Goal: Find contact information

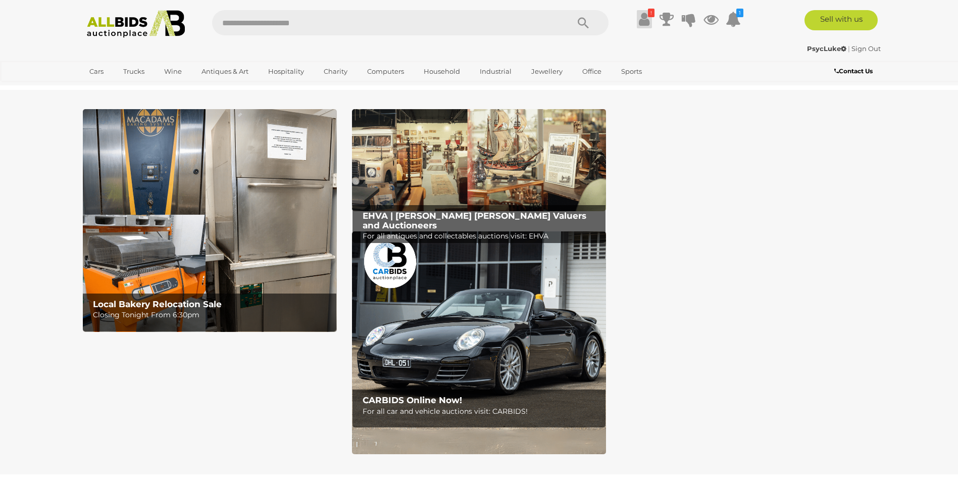
click at [644, 13] on icon at bounding box center [644, 19] width 11 height 18
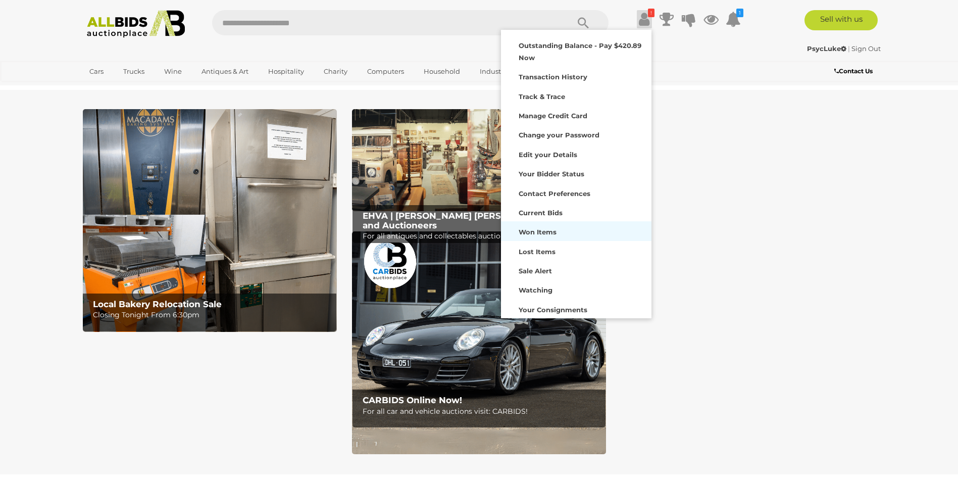
click at [544, 236] on div "Won Items" at bounding box center [577, 231] width 146 height 14
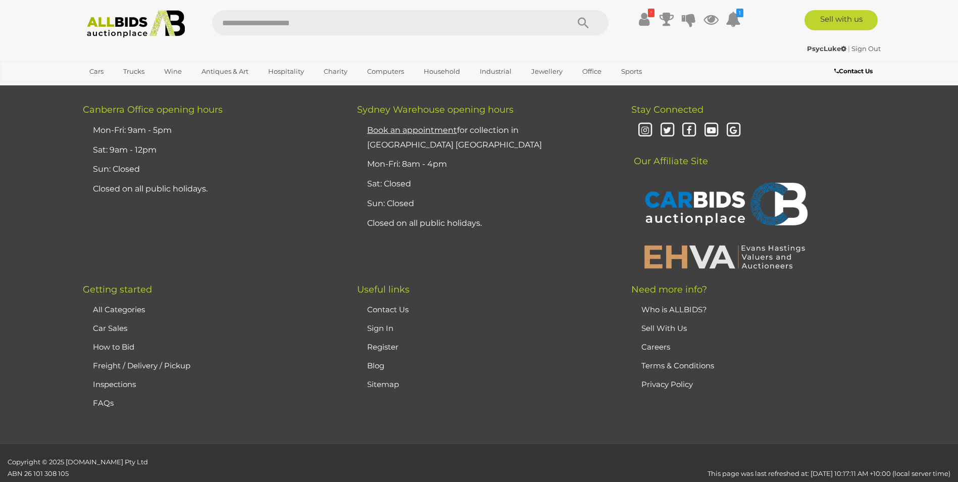
scroll to position [1013, 0]
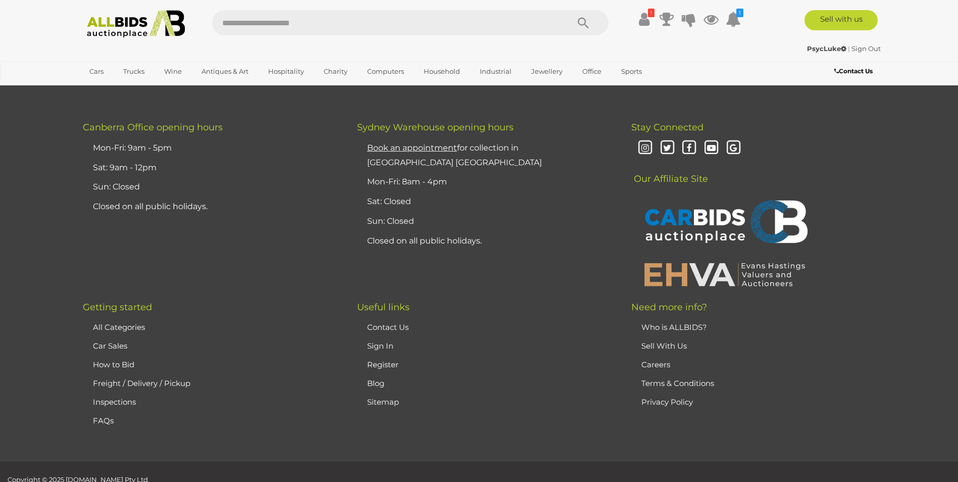
click at [131, 382] on link "Freight / Delivery / Pickup" at bounding box center [142, 383] width 98 height 10
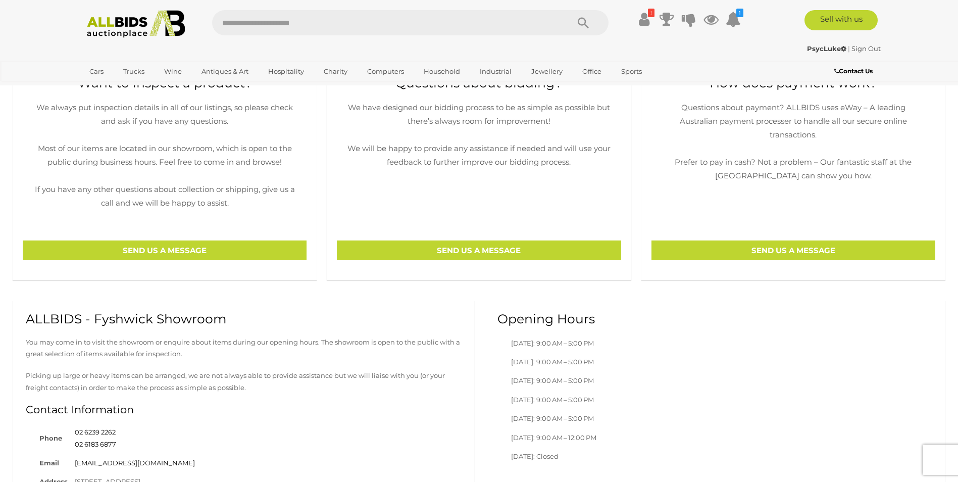
scroll to position [354, 0]
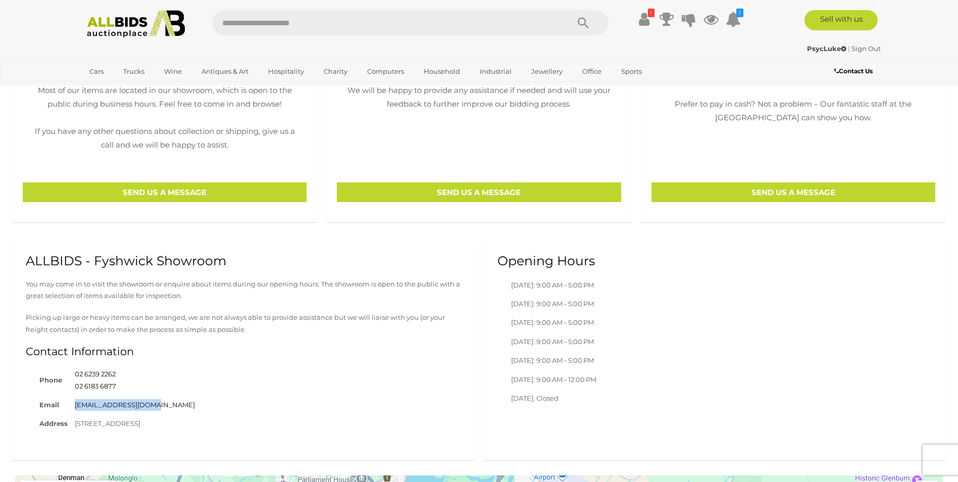
drag, startPoint x: 168, startPoint y: 407, endPoint x: 66, endPoint y: 405, distance: 102.6
click at [65, 405] on tr "Email [EMAIL_ADDRESS][DOMAIN_NAME]" at bounding box center [117, 405] width 163 height 19
drag, startPoint x: 66, startPoint y: 405, endPoint x: 121, endPoint y: 404, distance: 55.1
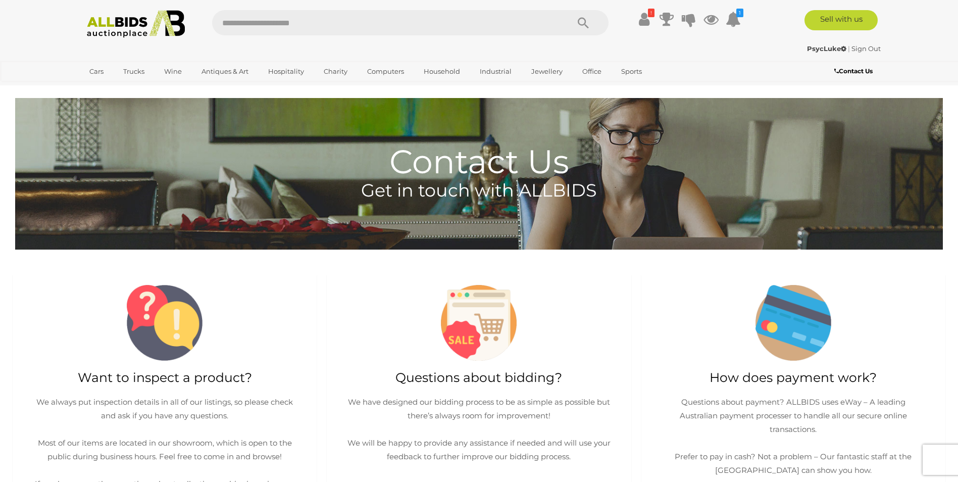
scroll to position [0, 0]
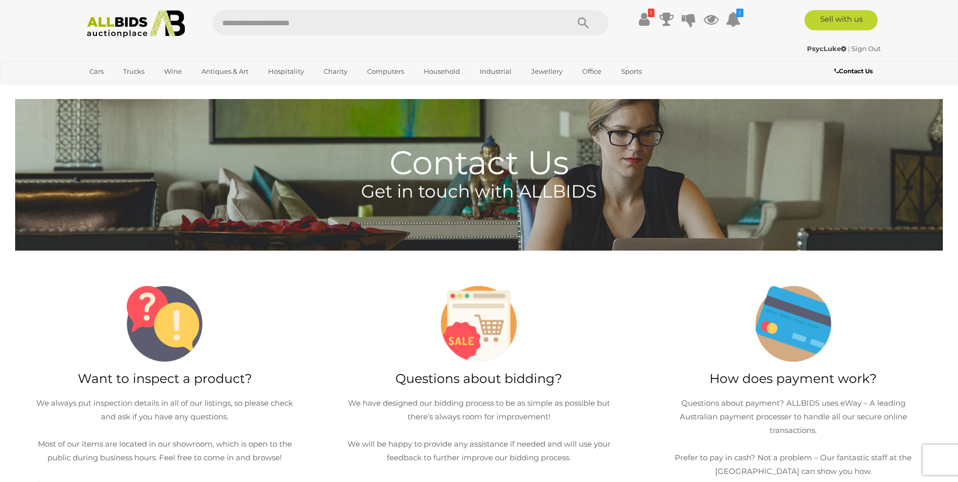
click at [170, 31] on img at bounding box center [136, 24] width 110 height 28
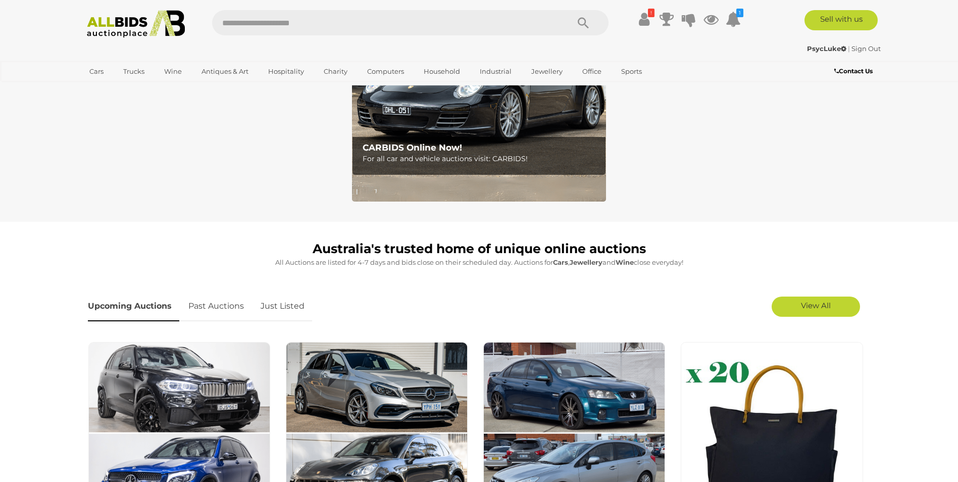
scroll to position [202, 0]
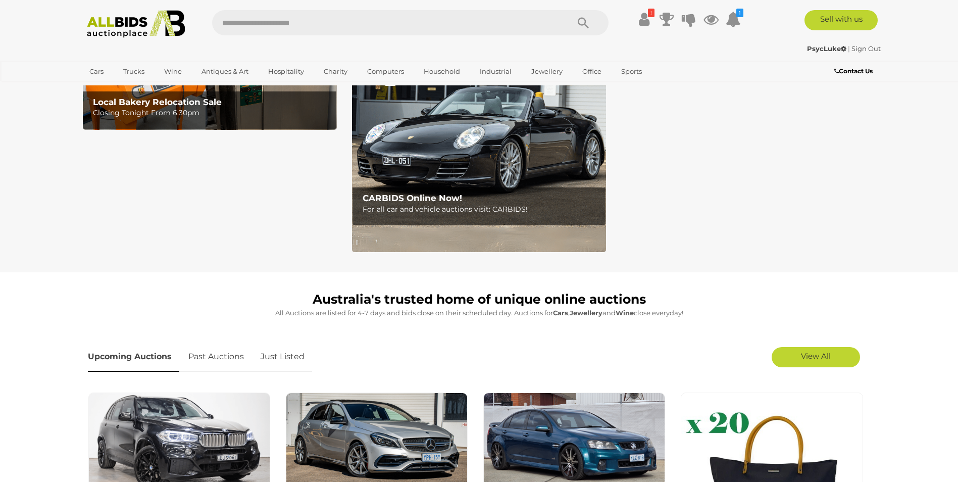
click at [436, 185] on img at bounding box center [479, 140] width 254 height 223
